Goal: Task Accomplishment & Management: Use online tool/utility

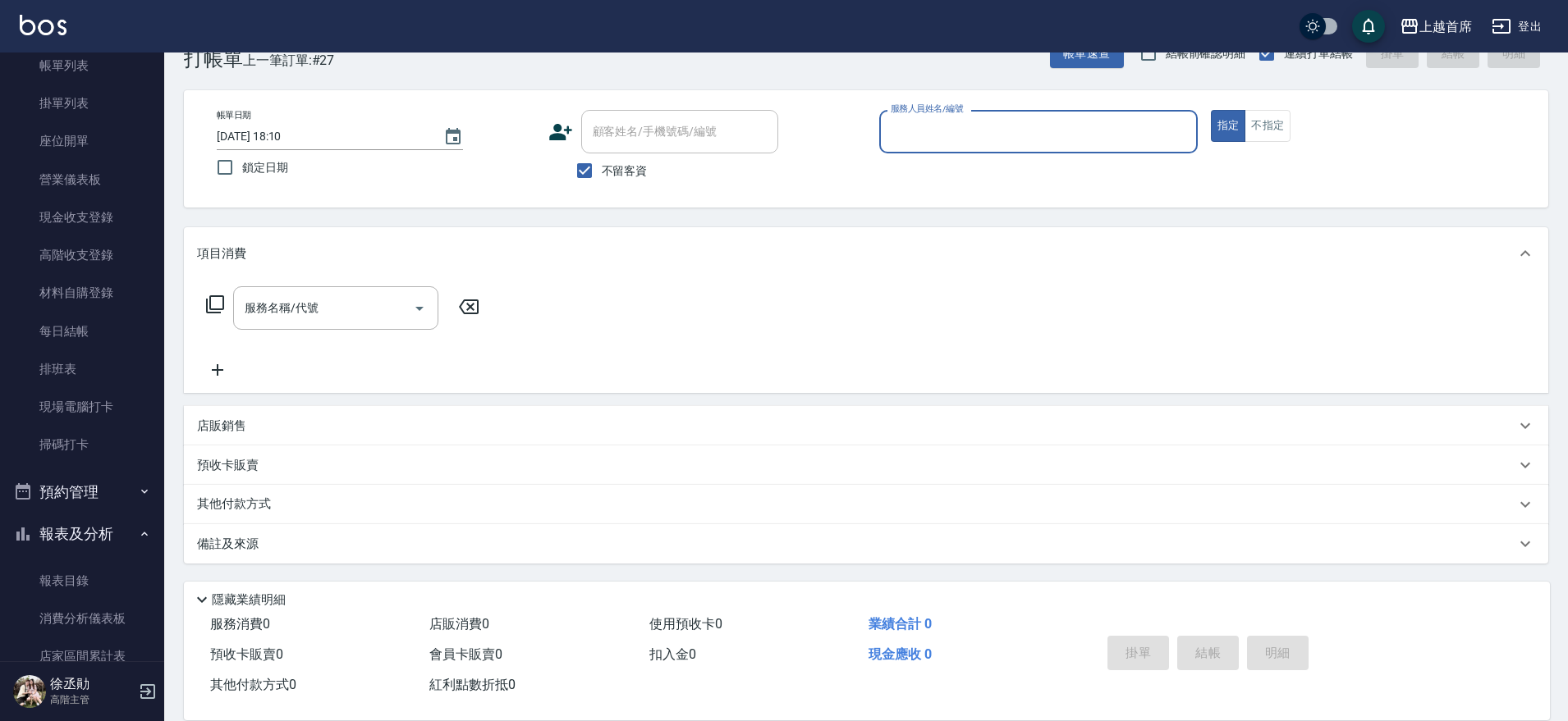
scroll to position [102, 0]
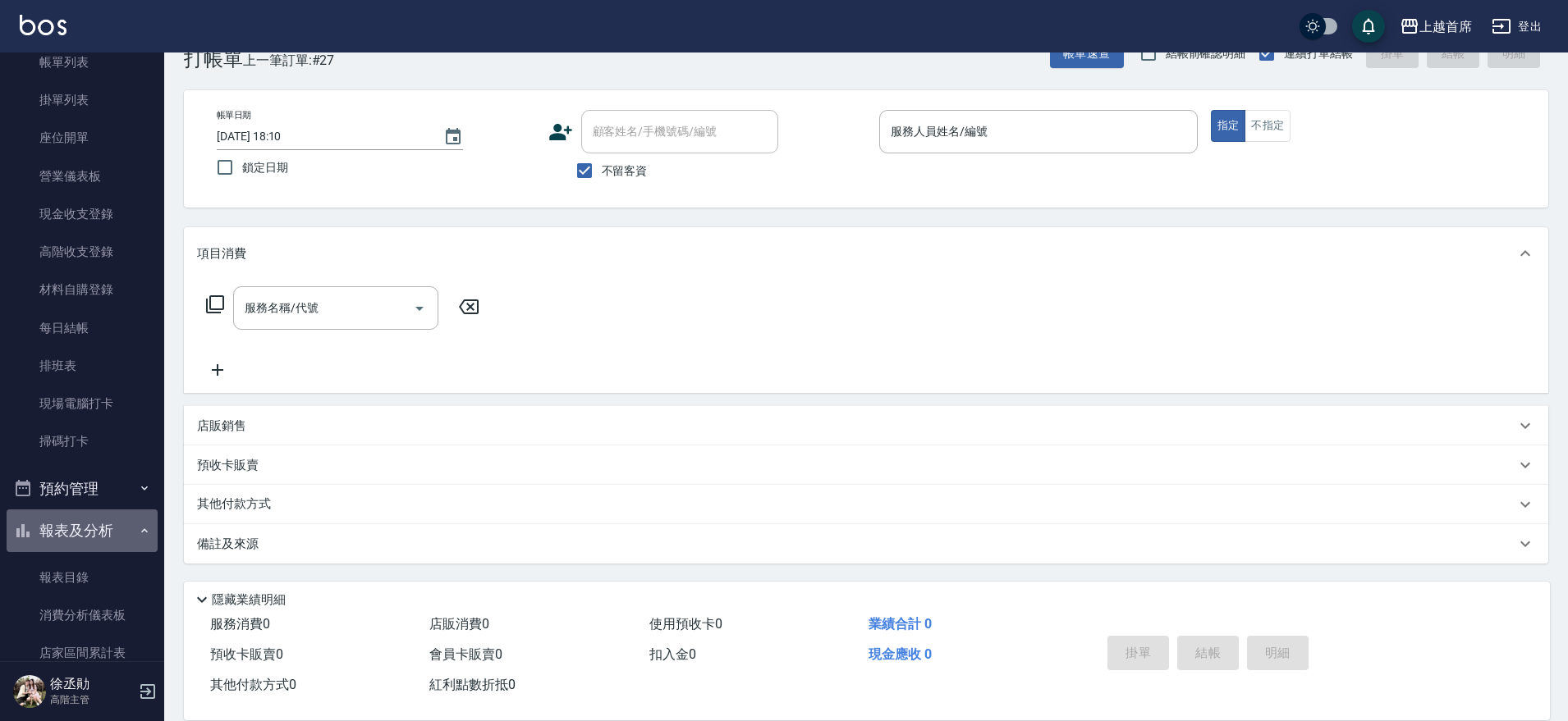
click at [93, 533] on button "報表及分析" at bounding box center [81, 531] width 151 height 42
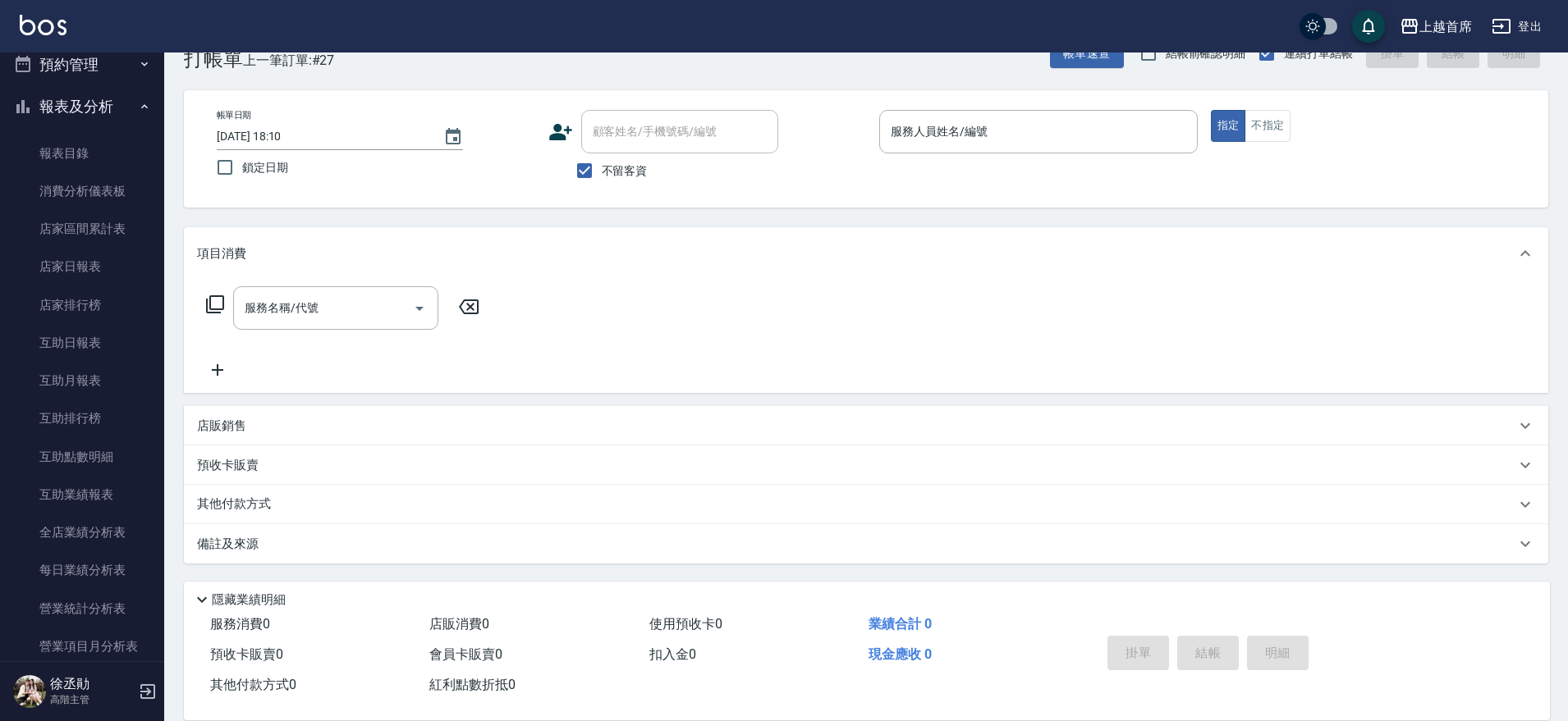
scroll to position [615, 0]
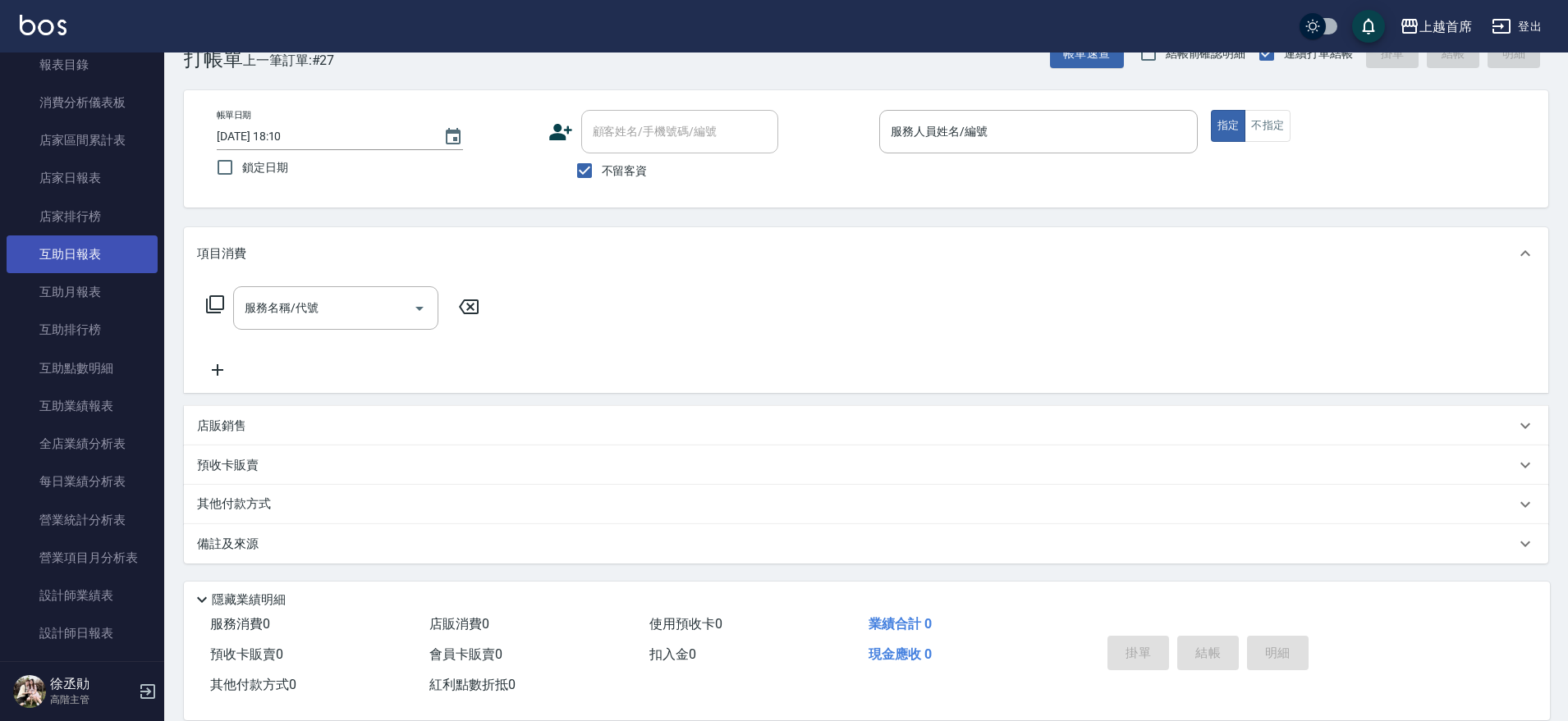
click at [100, 246] on link "互助日報表" at bounding box center [81, 254] width 151 height 38
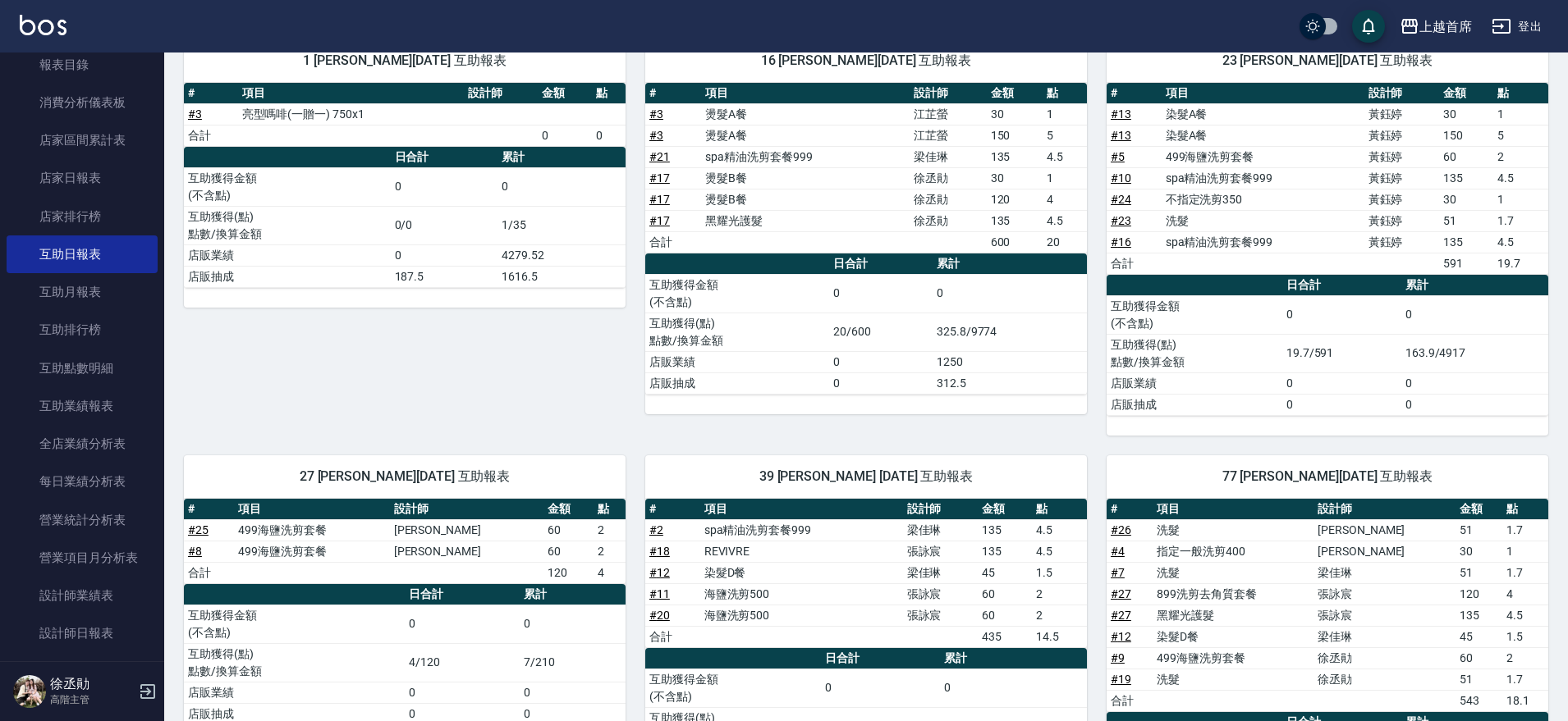
scroll to position [205, 0]
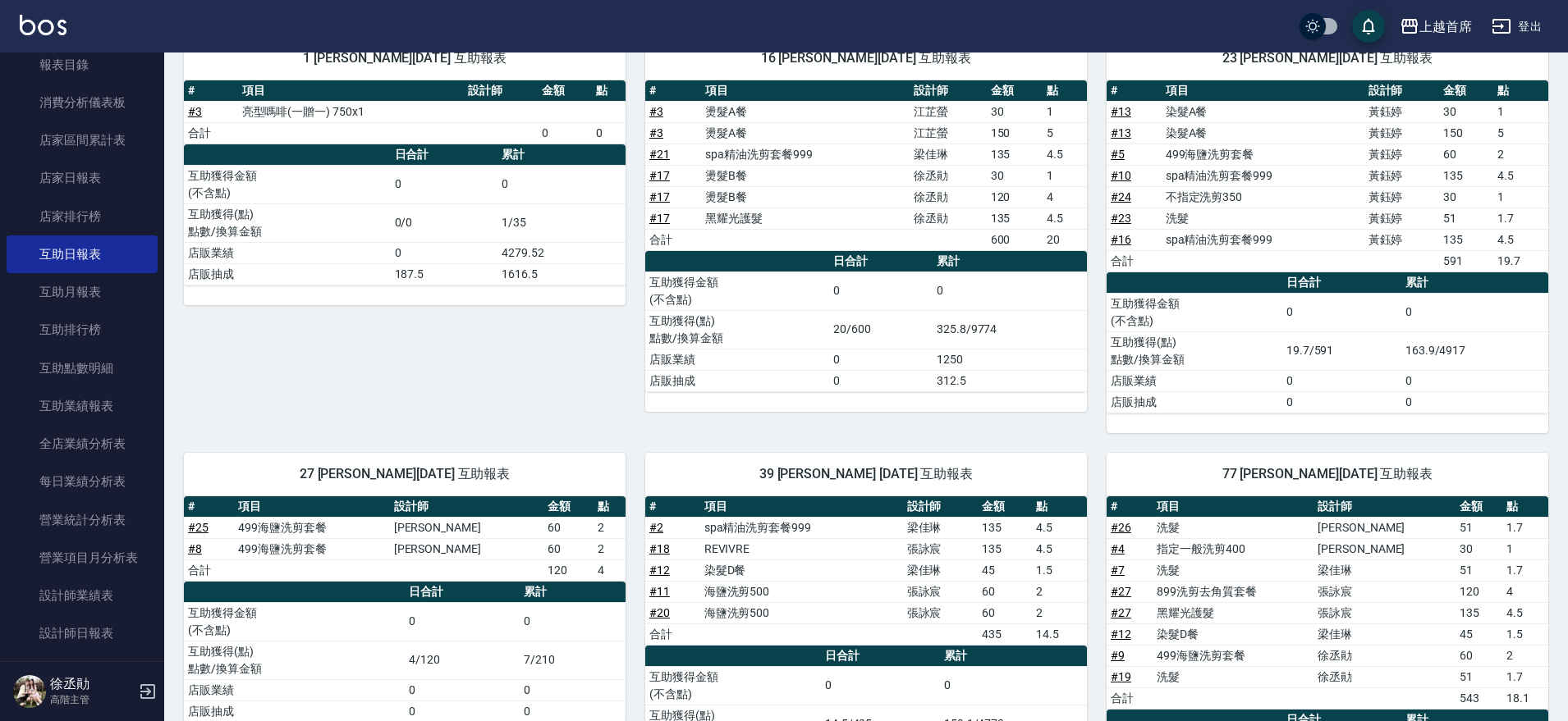
click at [1111, 564] on link "# 7" at bounding box center [1118, 570] width 14 height 13
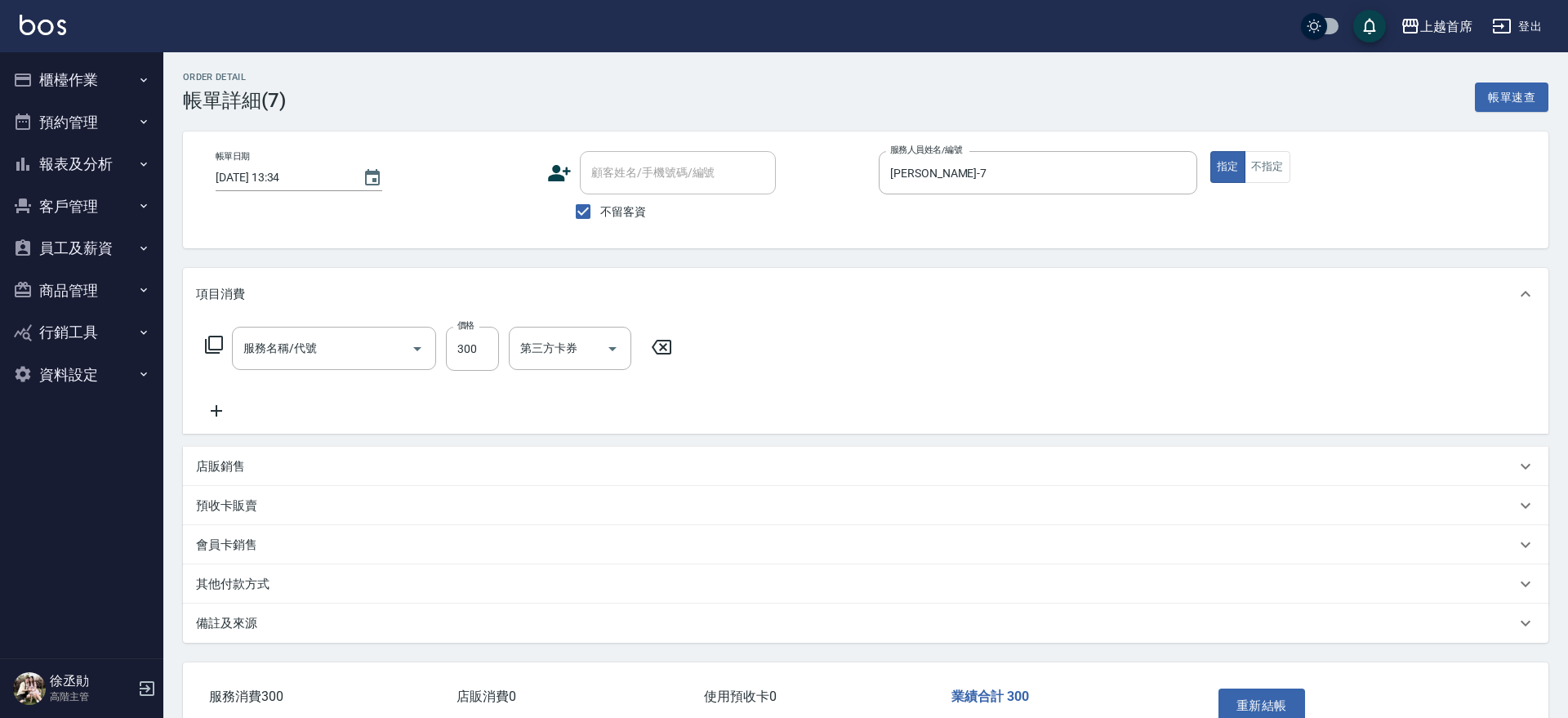
type input "[DATE] 13:34"
checkbox input "true"
type input "[PERSON_NAME]-7"
type input "洗髮(1300)"
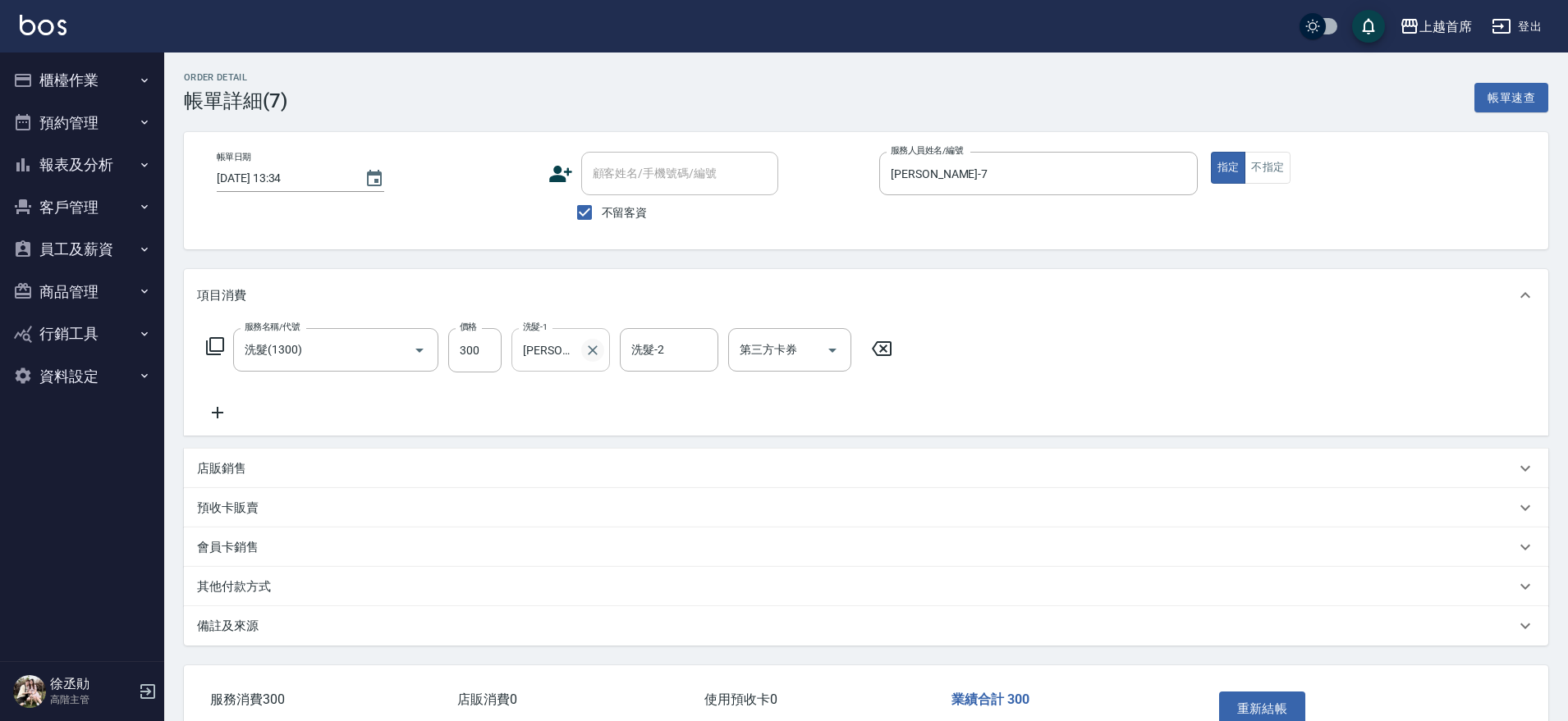
click at [586, 343] on icon "Clear" at bounding box center [593, 350] width 17 height 17
type input "399"
click at [589, 364] on div "洗髮-1" at bounding box center [561, 349] width 99 height 43
type input "[PERSON_NAME]-39"
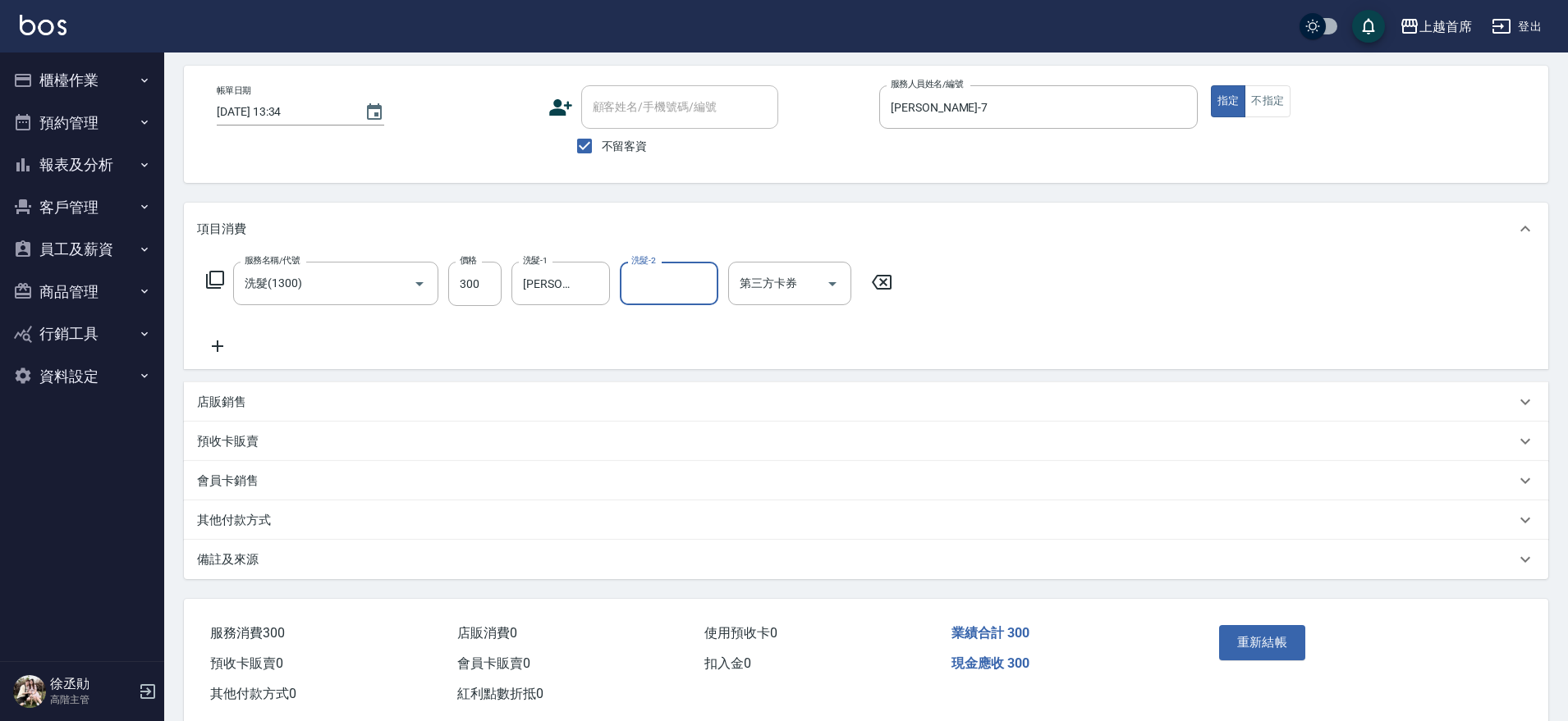
scroll to position [102, 0]
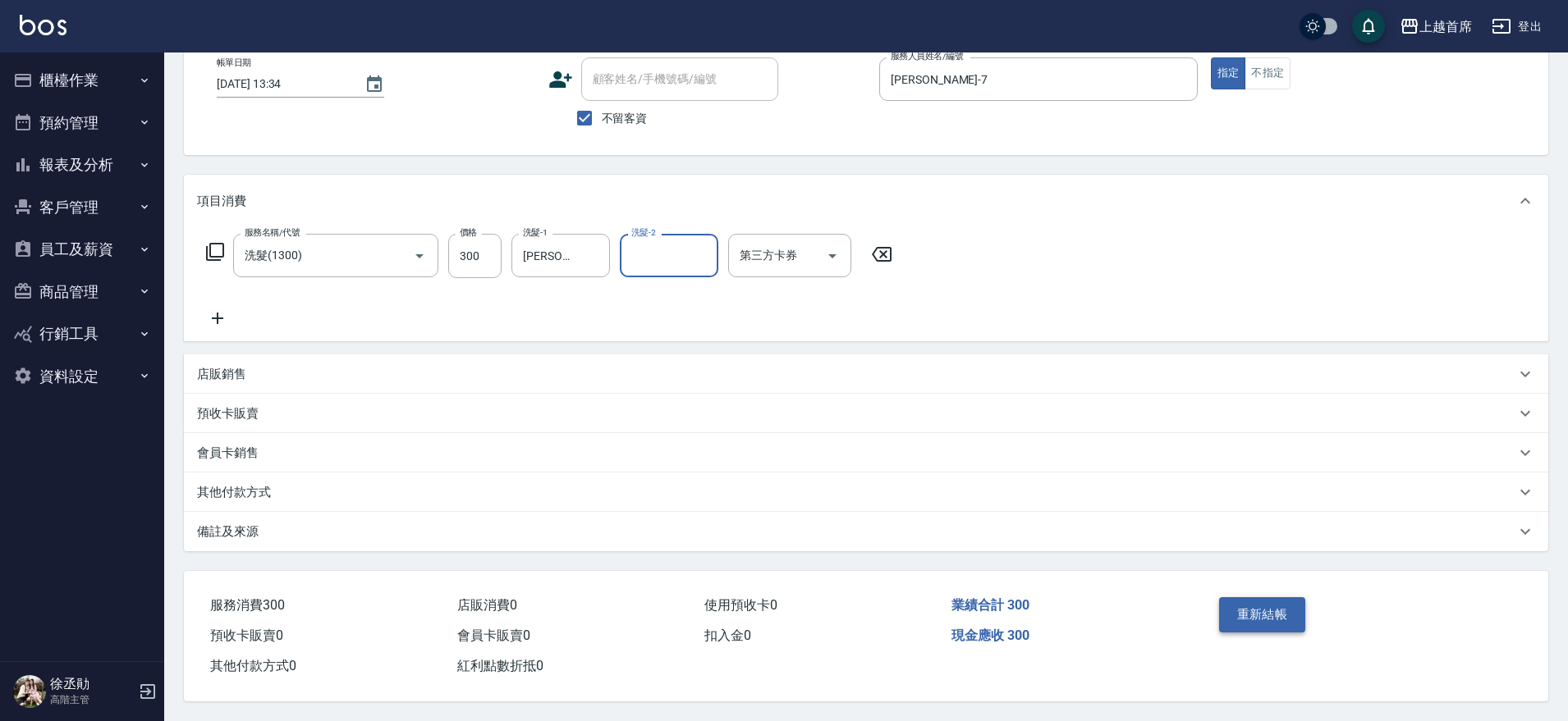
click at [1237, 610] on button "重新結帳" at bounding box center [1262, 614] width 87 height 34
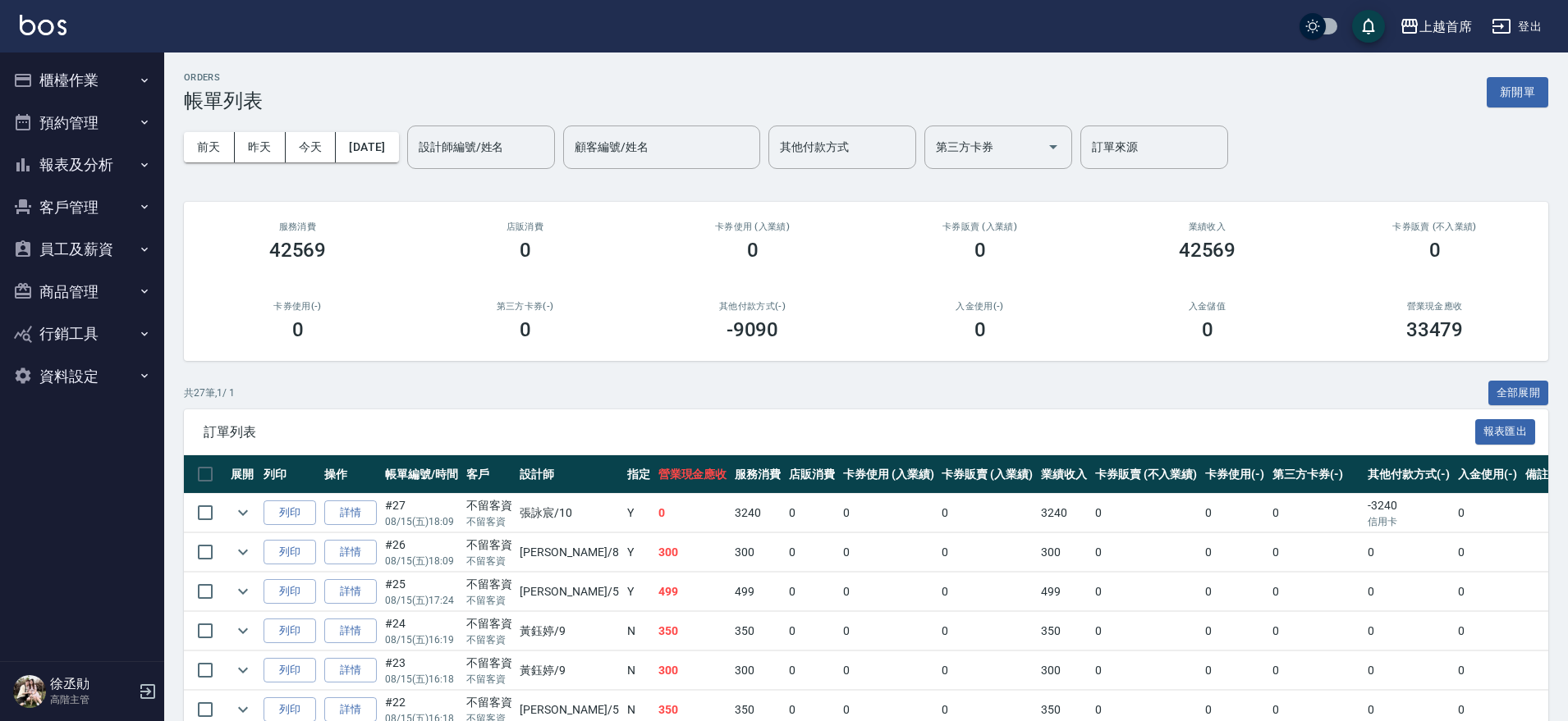
click at [109, 102] on button "預約管理" at bounding box center [81, 123] width 151 height 42
click at [107, 125] on button "預約管理" at bounding box center [81, 123] width 151 height 42
click at [94, 152] on button "報表及分析" at bounding box center [81, 165] width 151 height 42
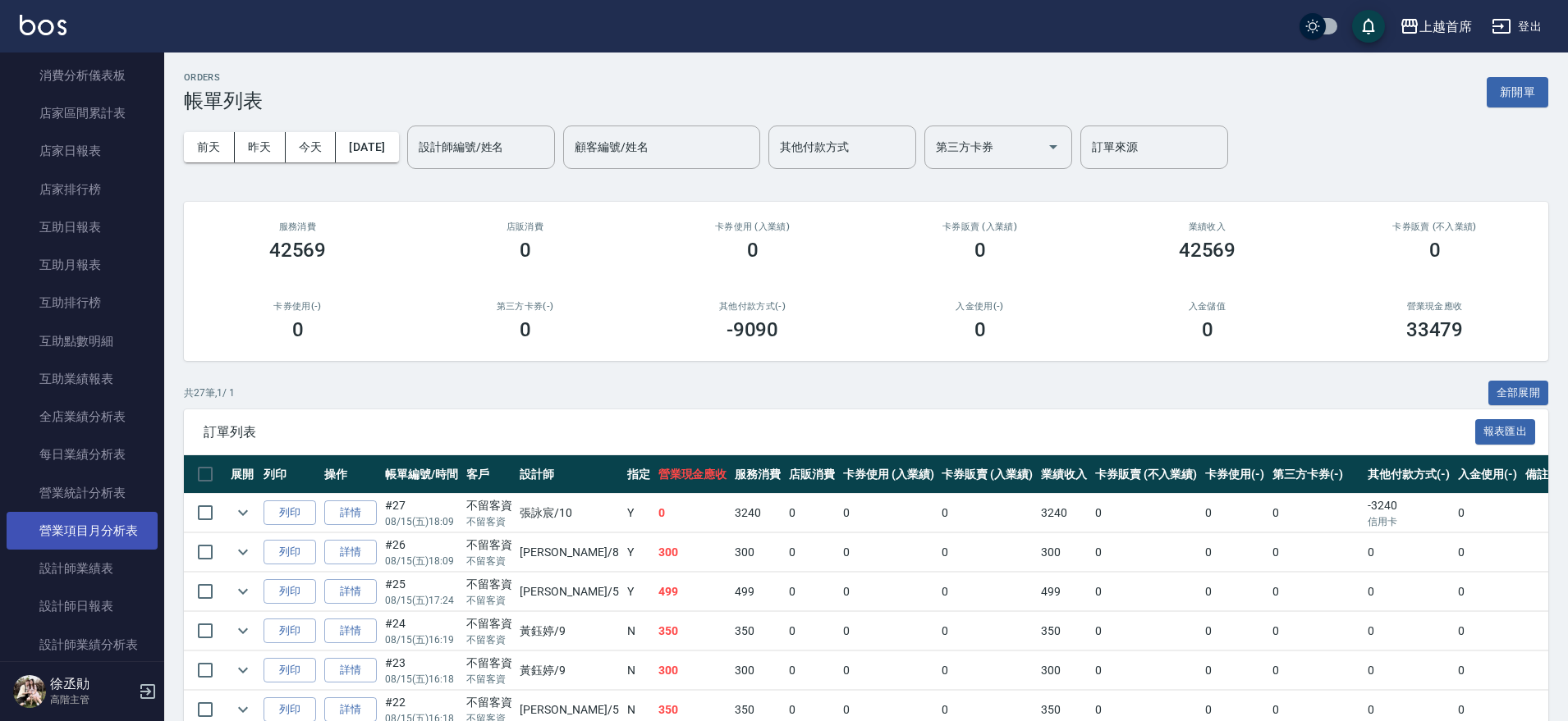
scroll to position [205, 0]
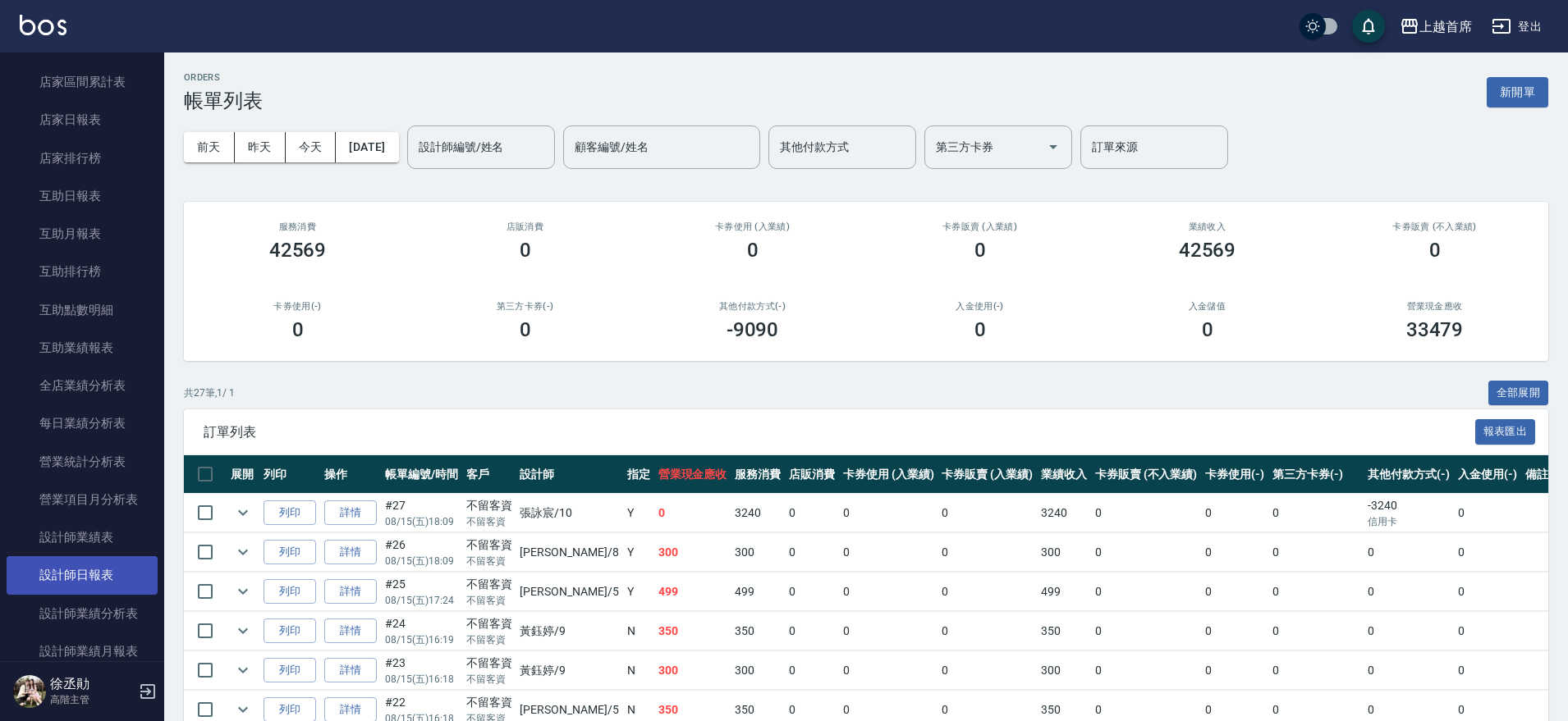
click at [90, 570] on link "設計師日報表" at bounding box center [81, 575] width 151 height 38
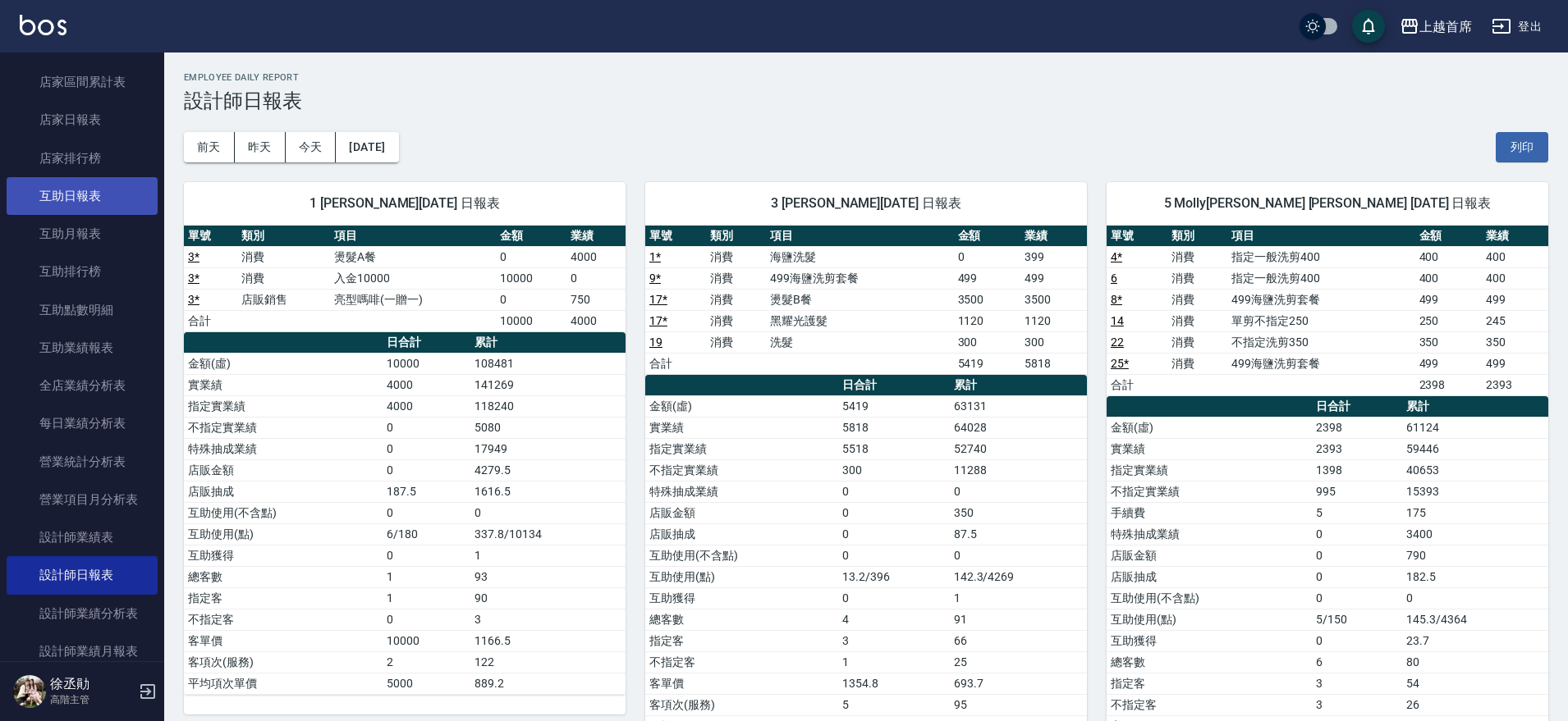
click at [122, 190] on link "互助日報表" at bounding box center [81, 195] width 151 height 38
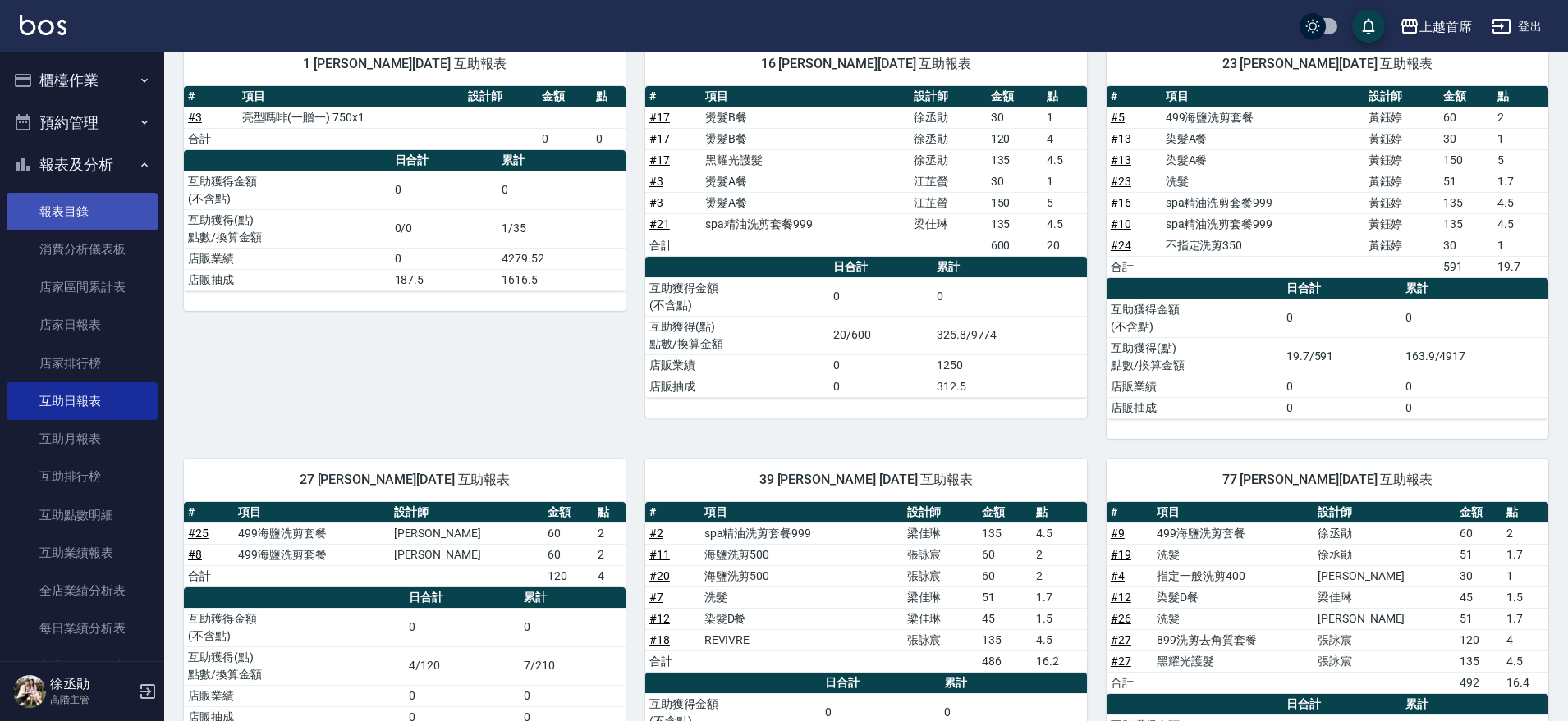
scroll to position [205, 0]
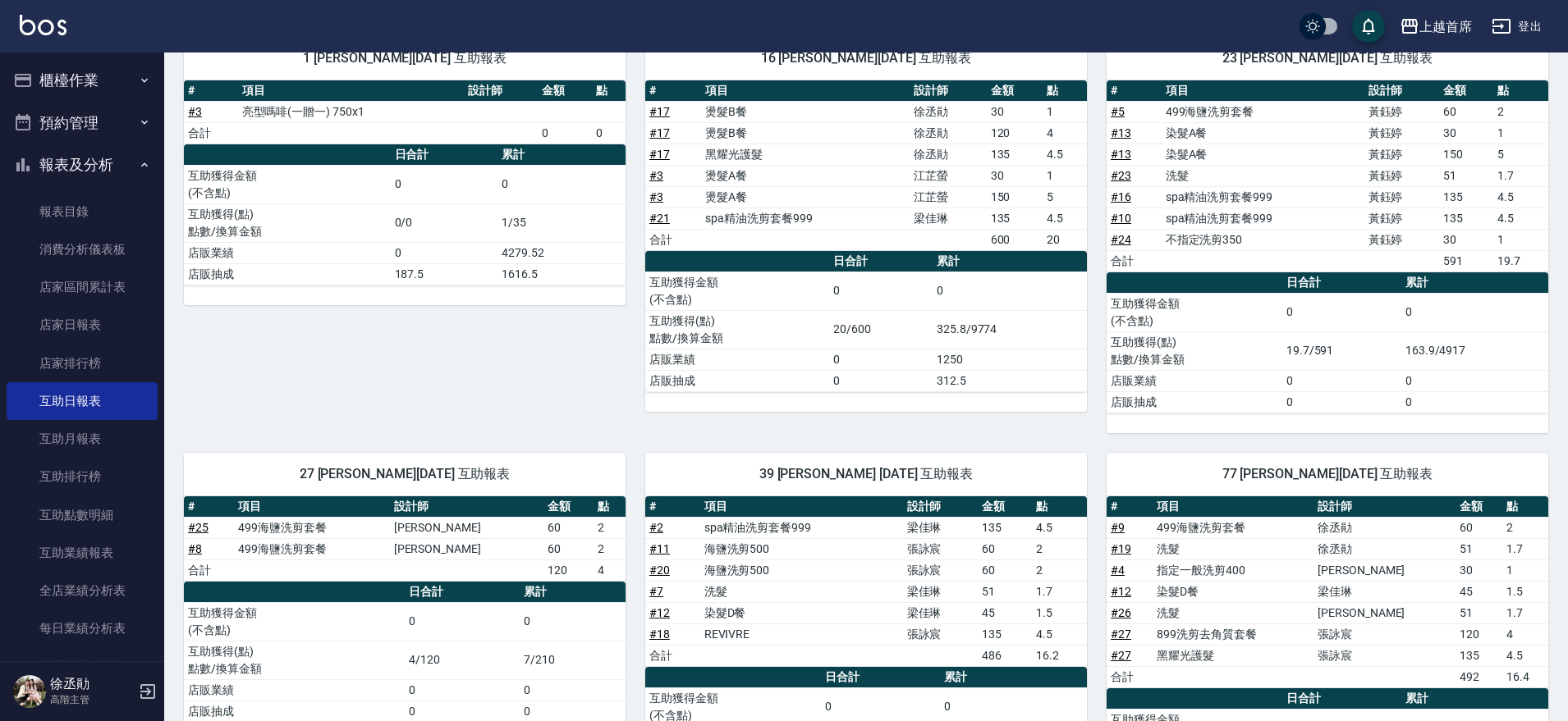
click at [99, 63] on button "櫃檯作業" at bounding box center [81, 80] width 151 height 42
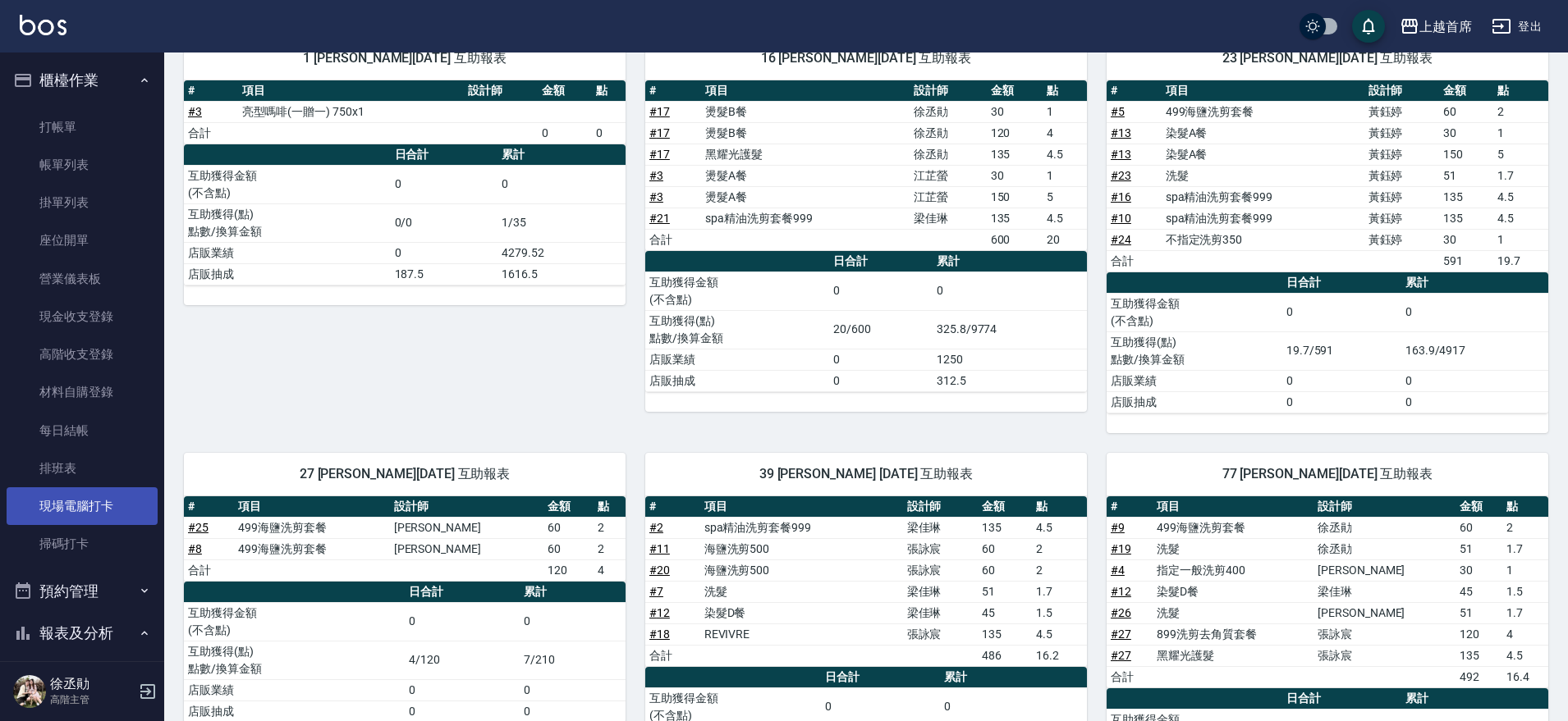
click at [107, 522] on link "現場電腦打卡" at bounding box center [81, 506] width 151 height 38
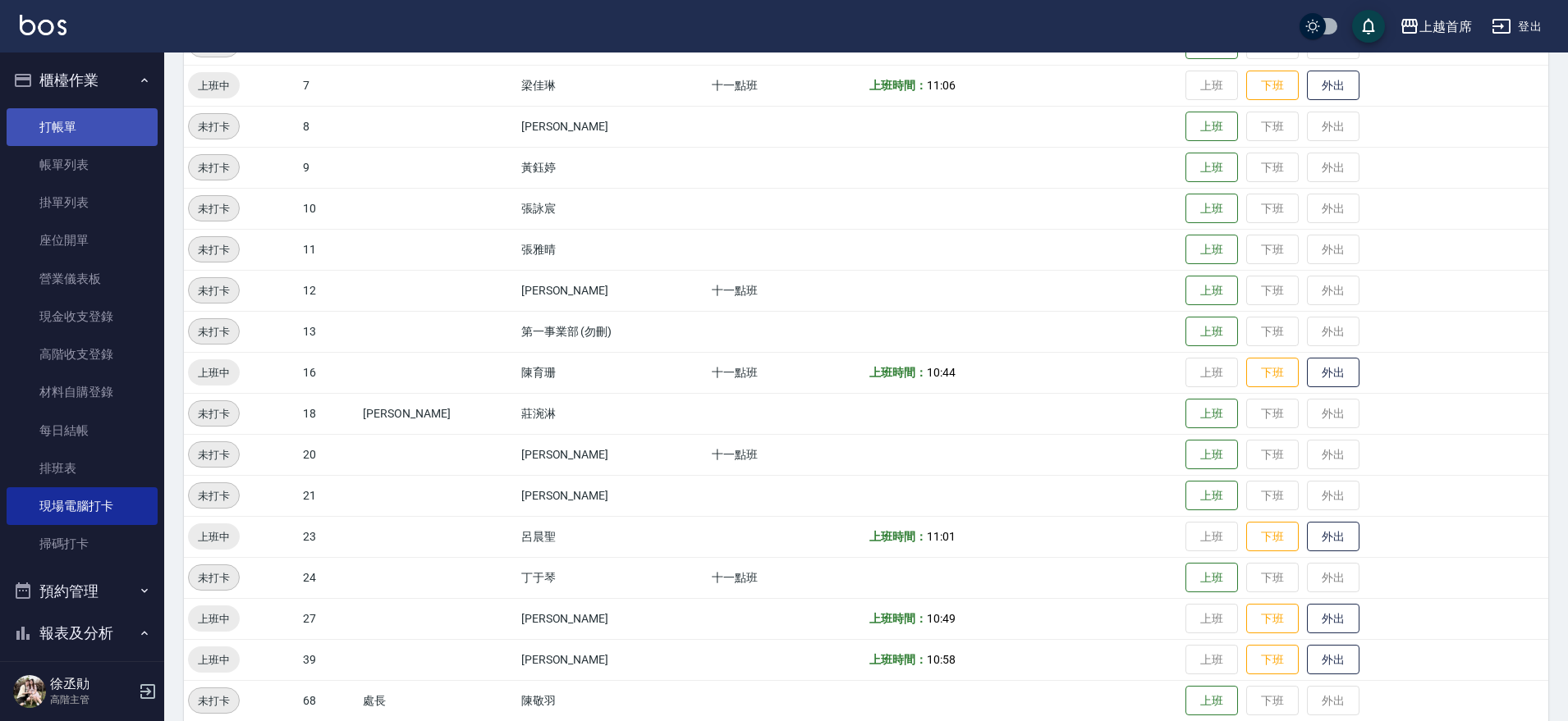
click at [78, 139] on link "打帳單" at bounding box center [81, 127] width 151 height 38
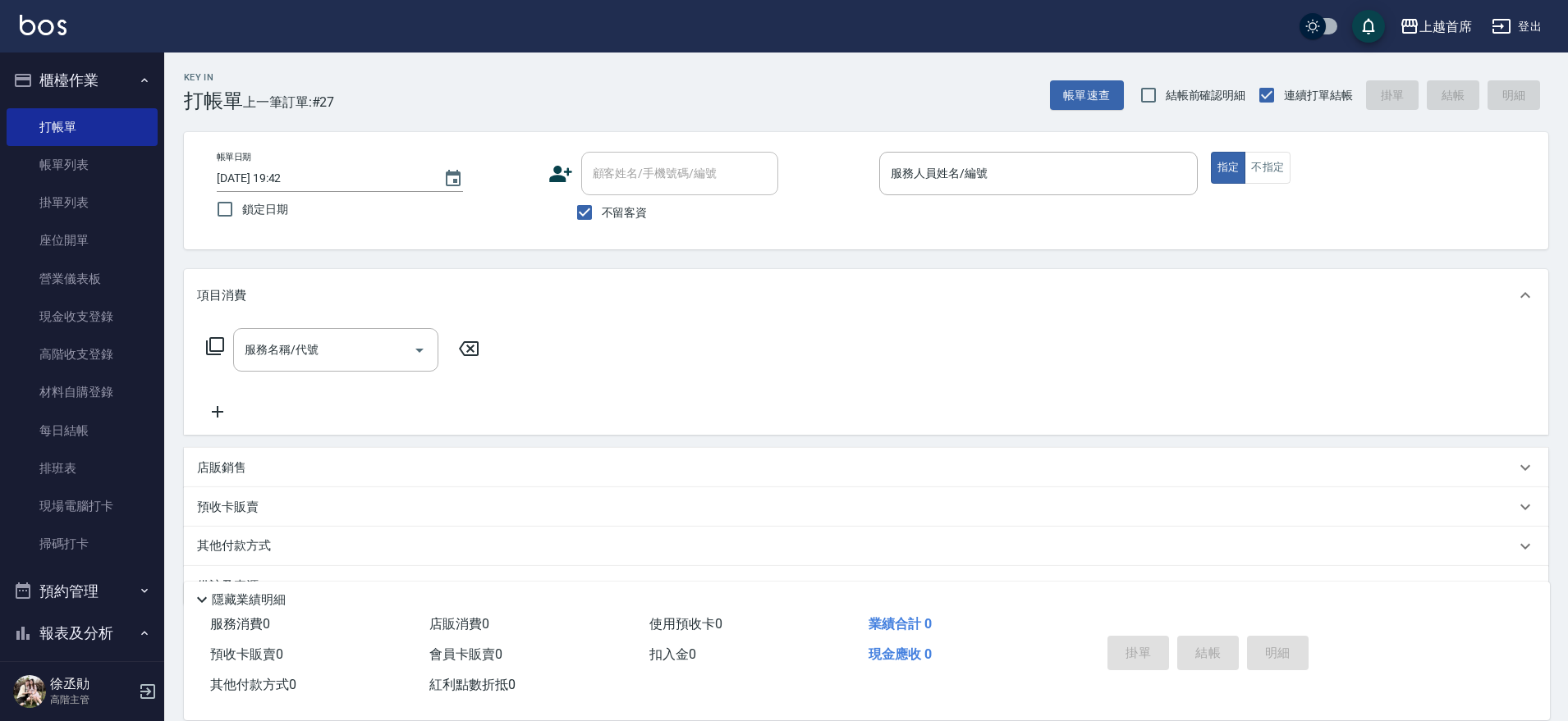
drag, startPoint x: 613, startPoint y: 206, endPoint x: 603, endPoint y: 85, distance: 121.4
drag, startPoint x: 603, startPoint y: 85, endPoint x: 658, endPoint y: 311, distance: 232.6
click at [661, 313] on div "項目消費" at bounding box center [866, 296] width 1365 height 53
